Goal: Check status: Check status

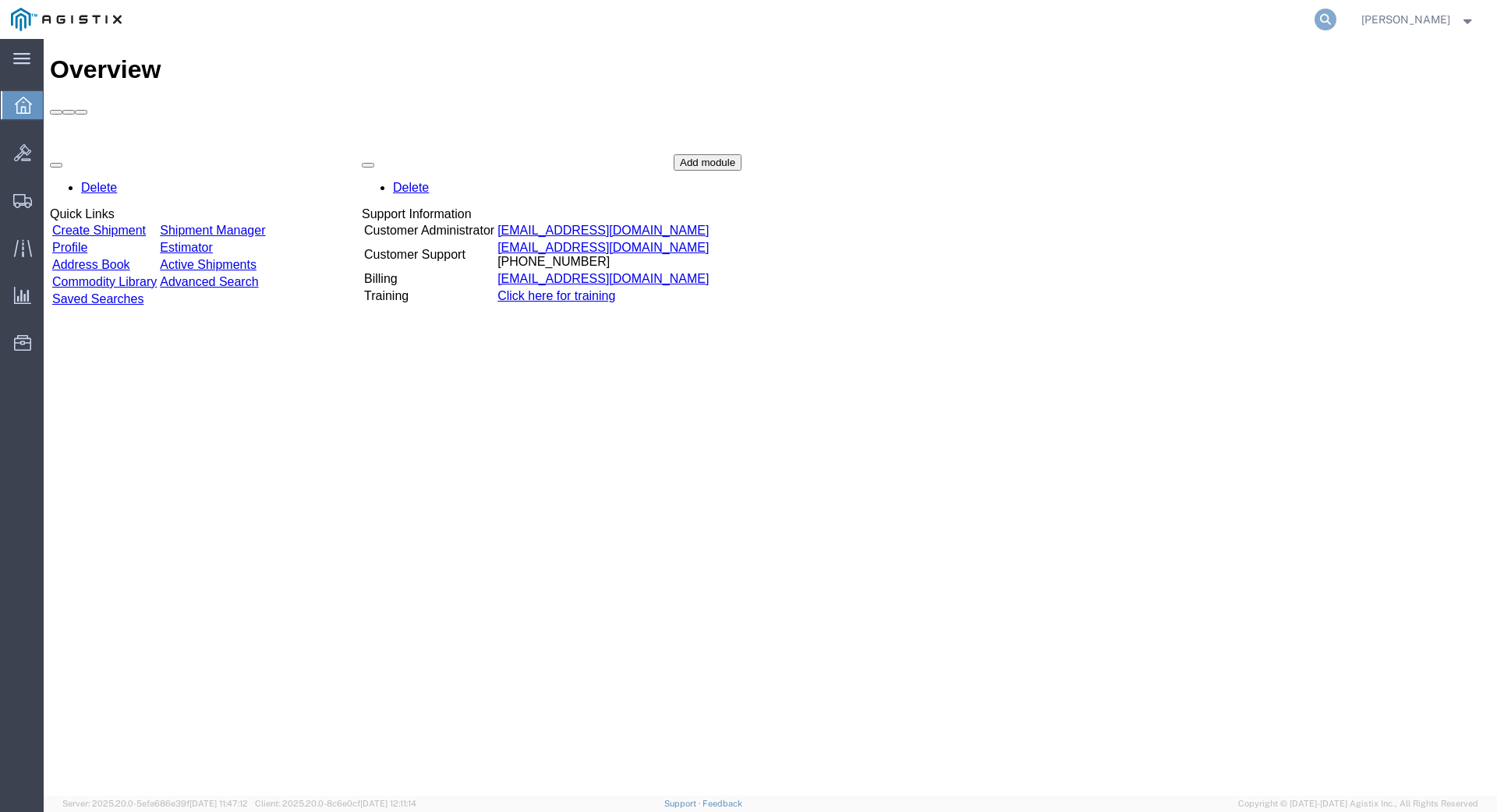
click at [1337, 19] on icon at bounding box center [1325, 19] width 21 height 21
click at [897, 21] on input "search" at bounding box center [1077, 20] width 474 height 37
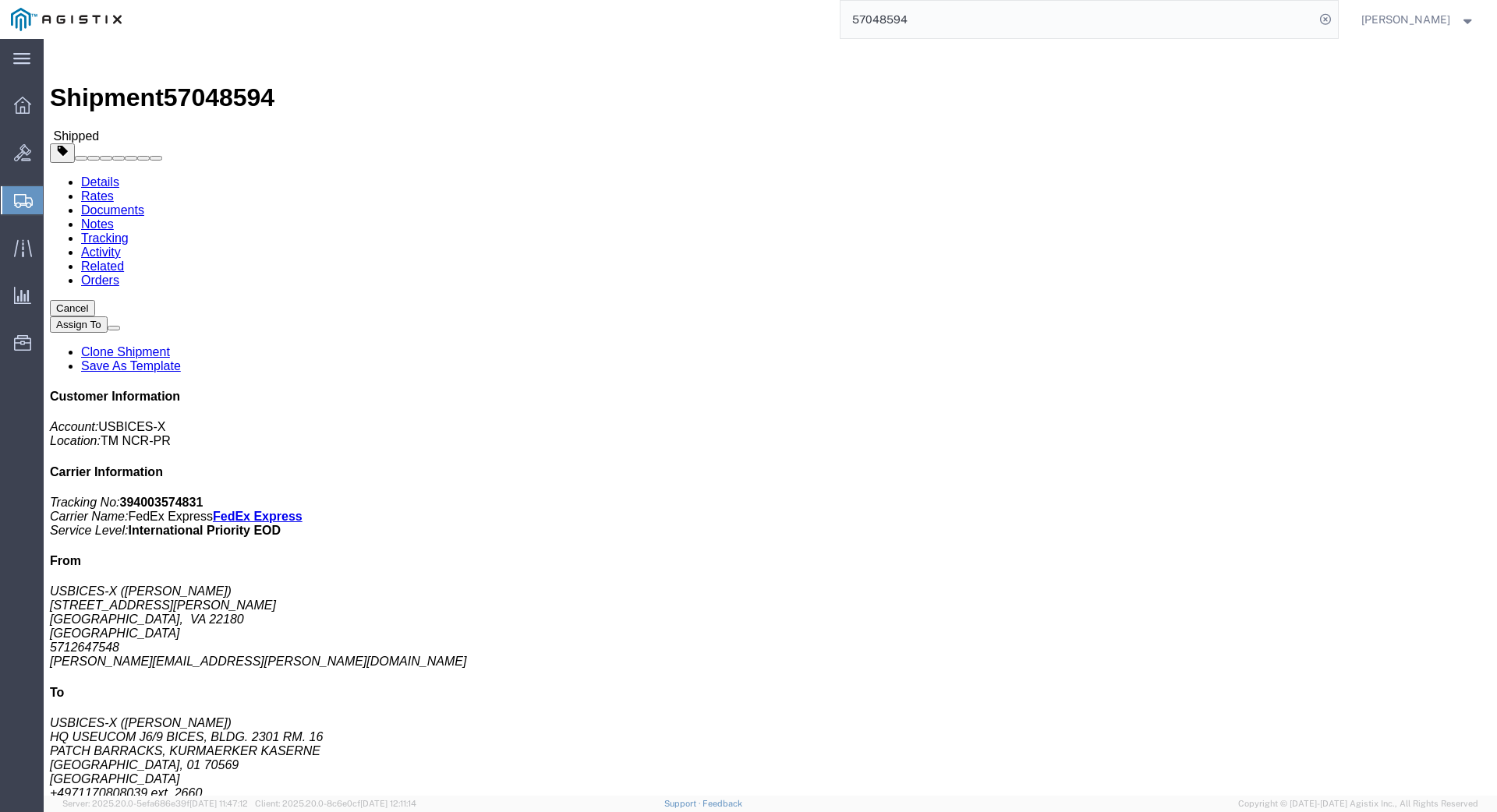
click link "Documents"
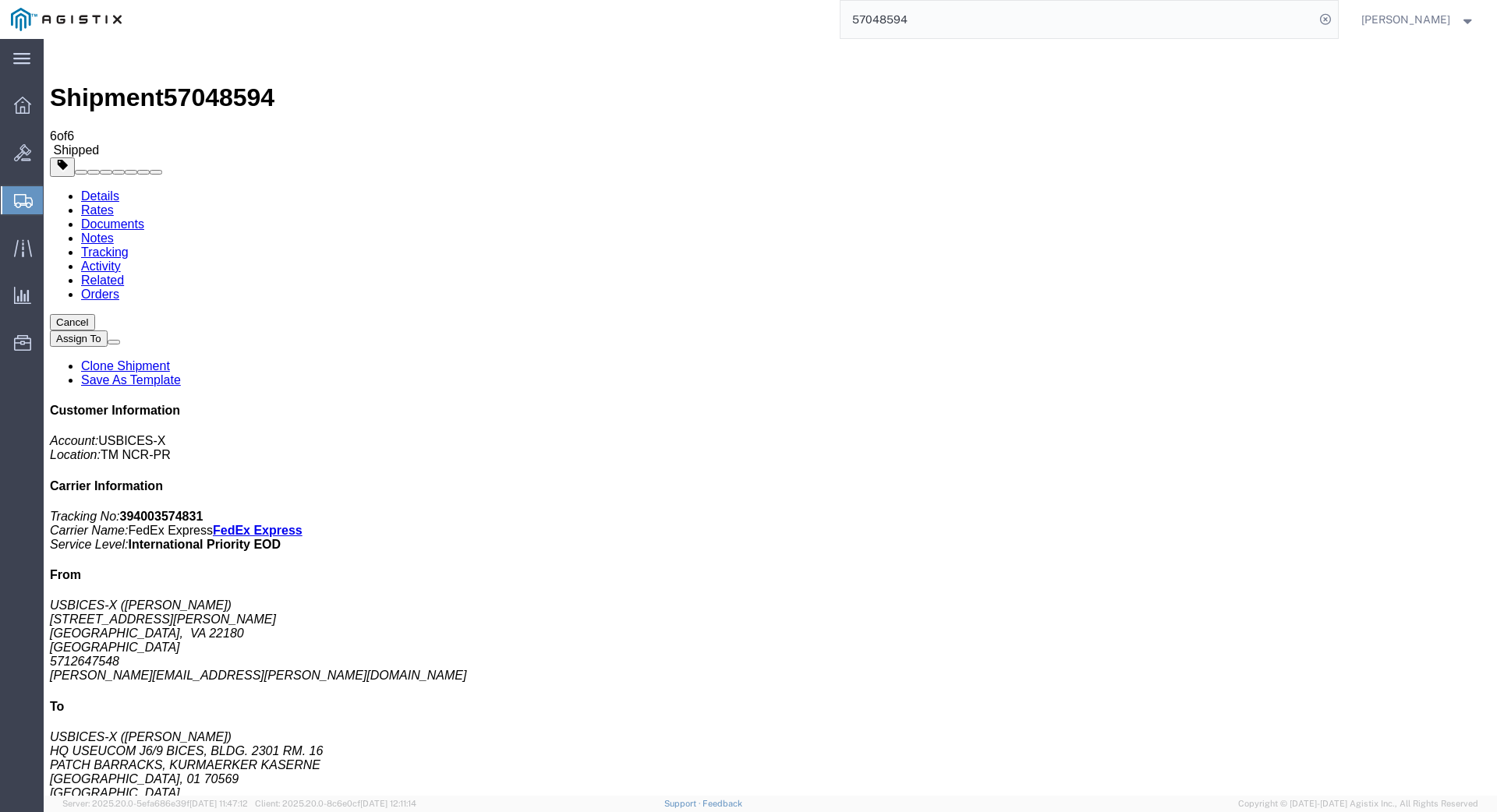
drag, startPoint x: 1399, startPoint y: 41, endPoint x: 898, endPoint y: 740, distance: 860.0
drag, startPoint x: 382, startPoint y: 506, endPoint x: 398, endPoint y: 510, distance: 16.5
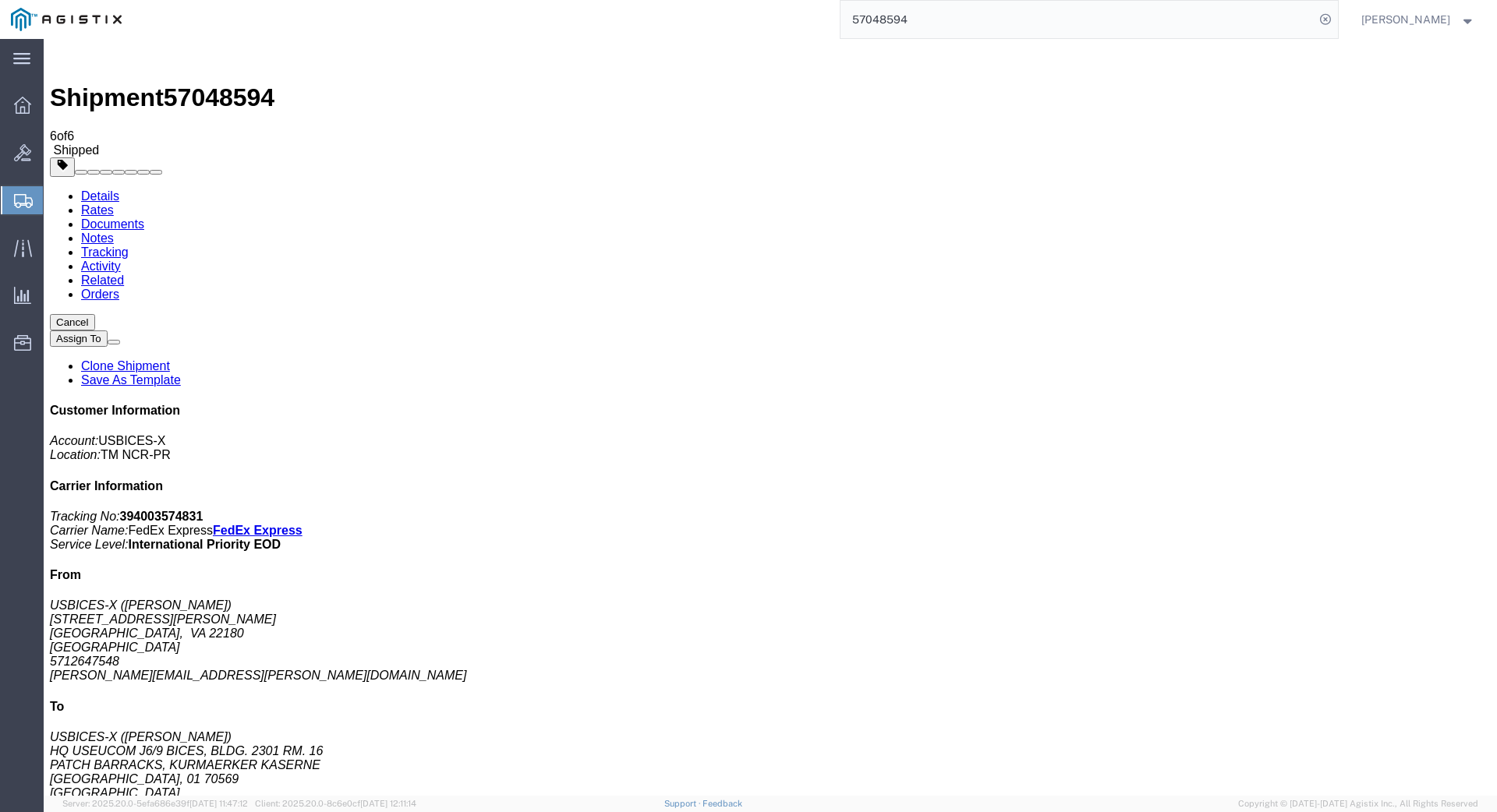
drag, startPoint x: 945, startPoint y: 21, endPoint x: 854, endPoint y: 35, distance: 92.1
click at [858, 21] on div "57048594" at bounding box center [735, 20] width 1206 height 39
type input "57049863"
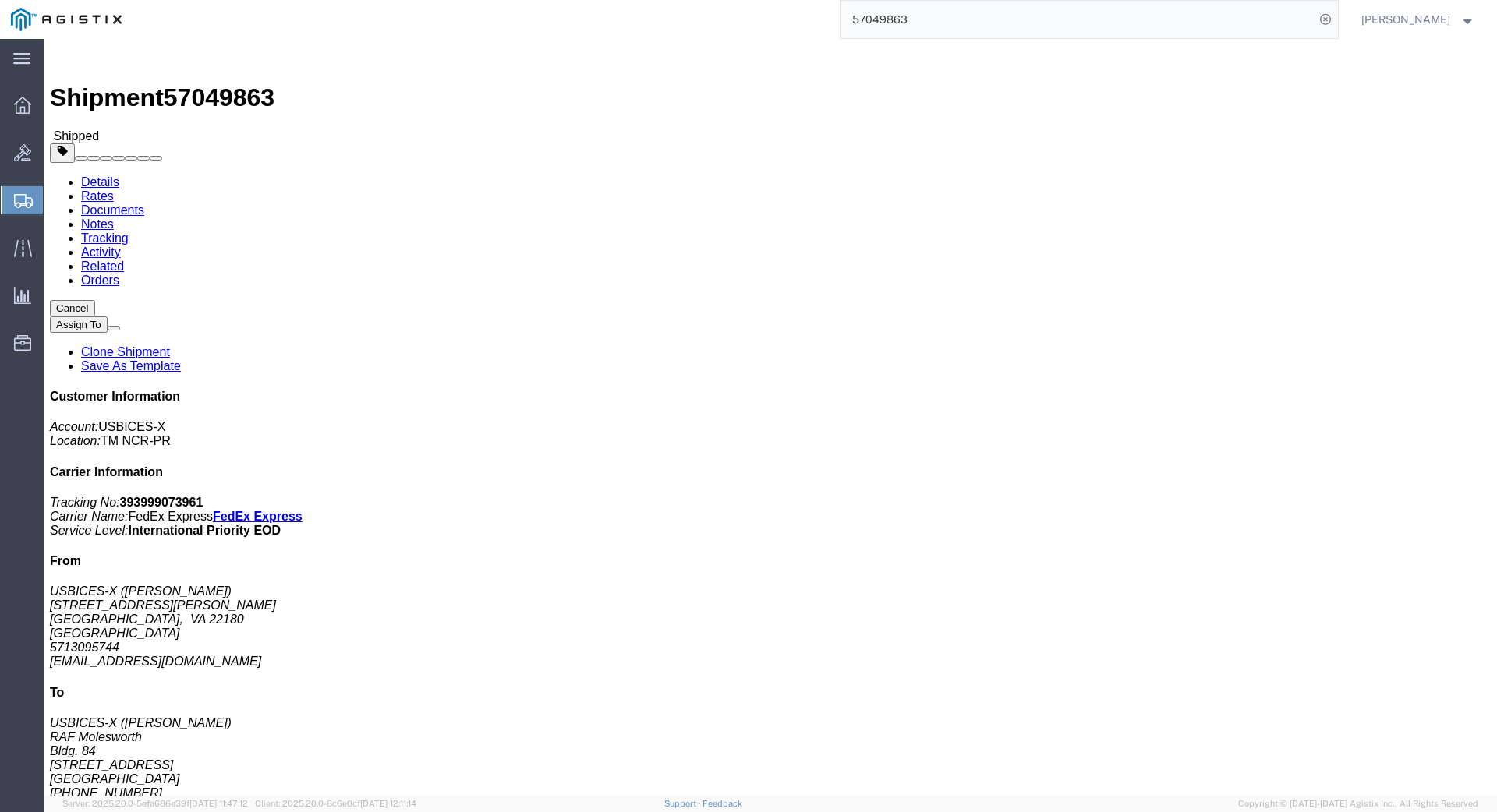
click link "Documents"
